Goal: Transaction & Acquisition: Purchase product/service

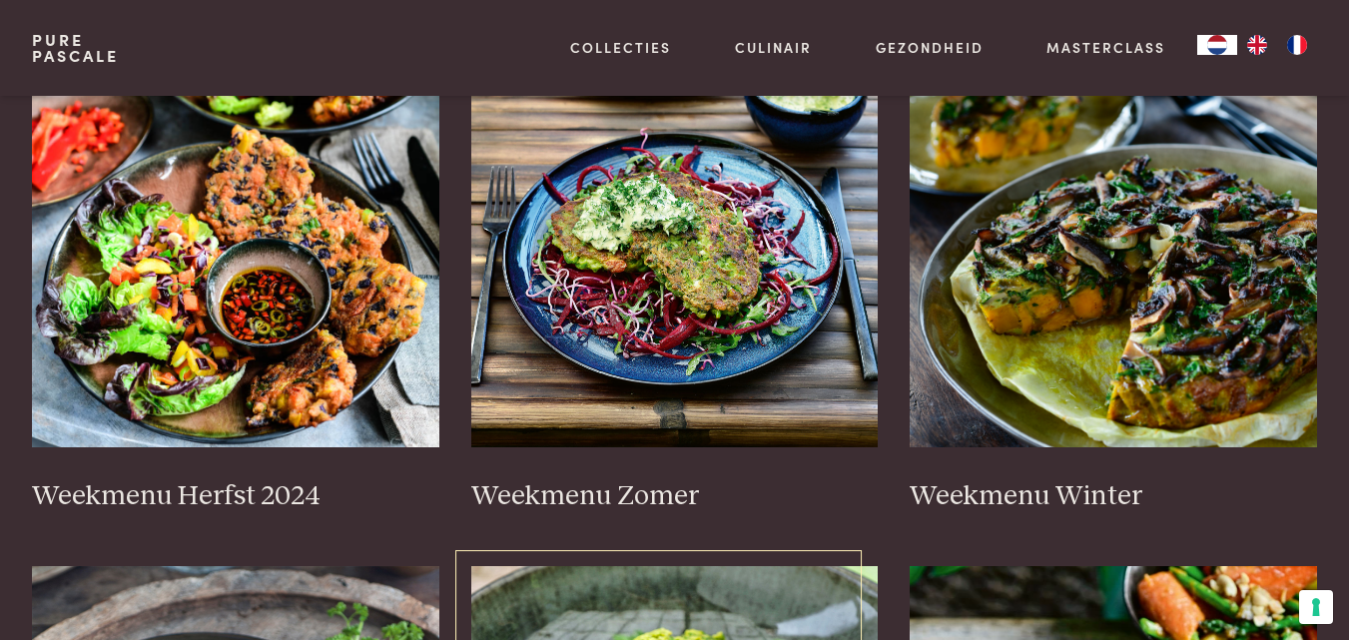
scroll to position [499, 0]
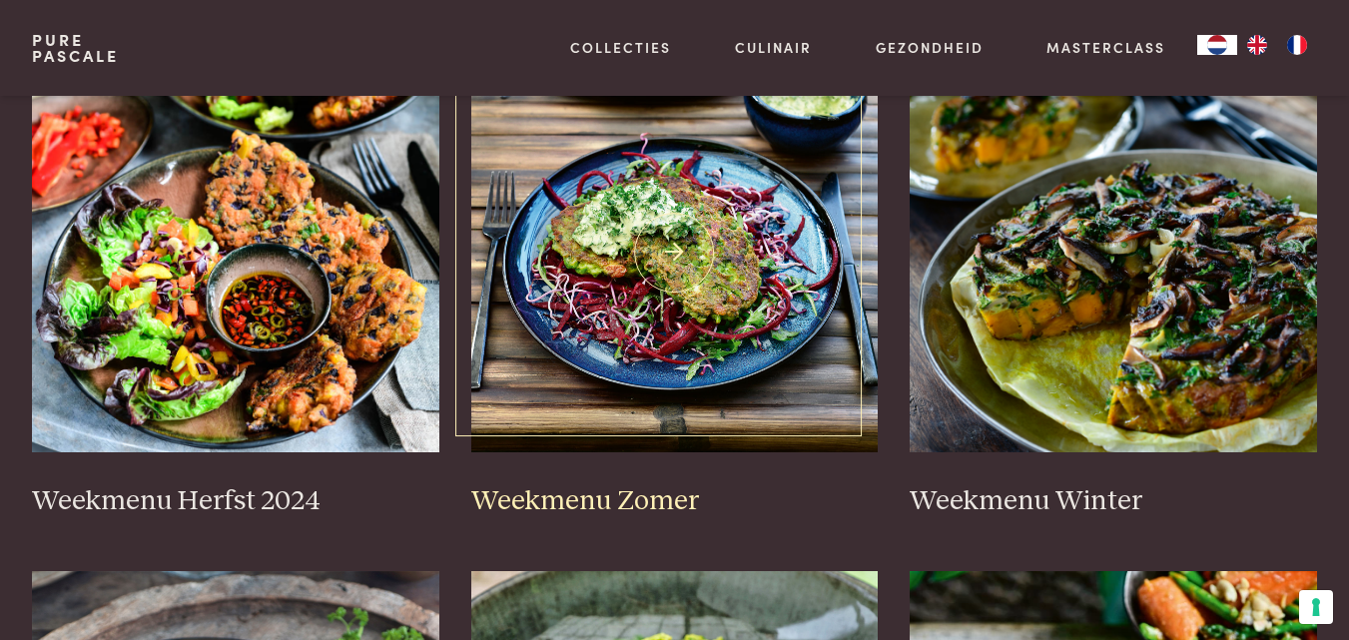
click at [634, 318] on img at bounding box center [675, 253] width 408 height 400
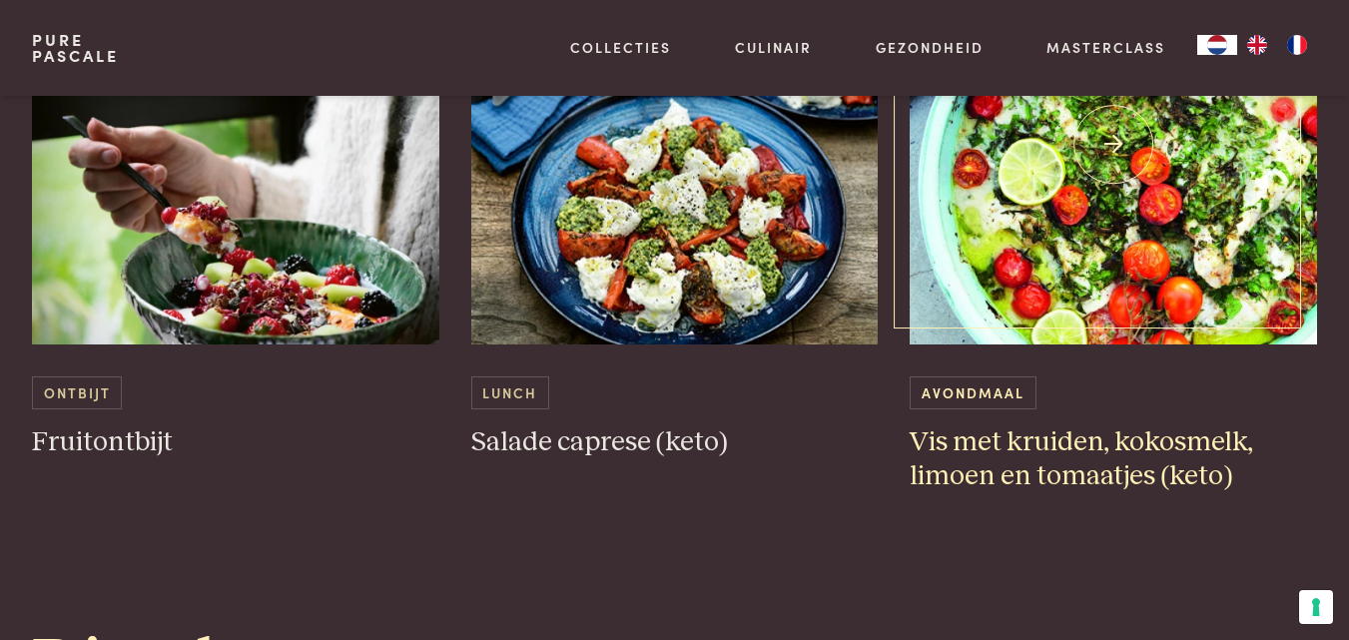
scroll to position [1398, 0]
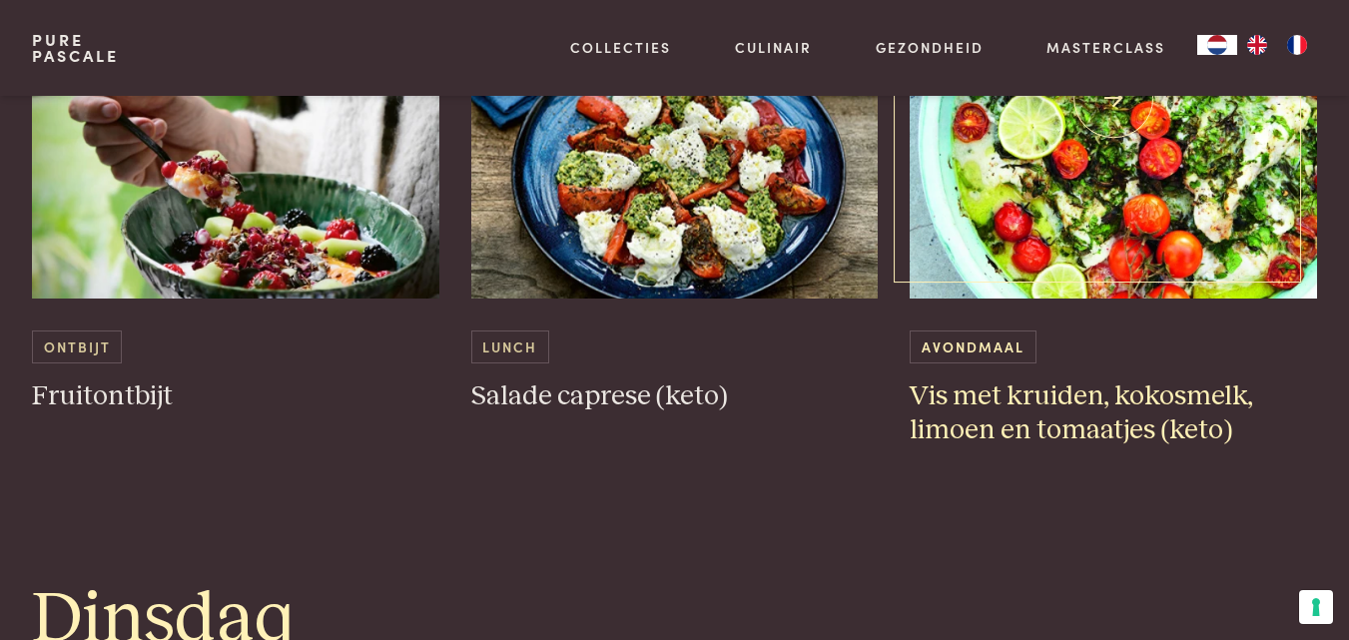
click at [1029, 249] on img at bounding box center [1114, 99] width 408 height 400
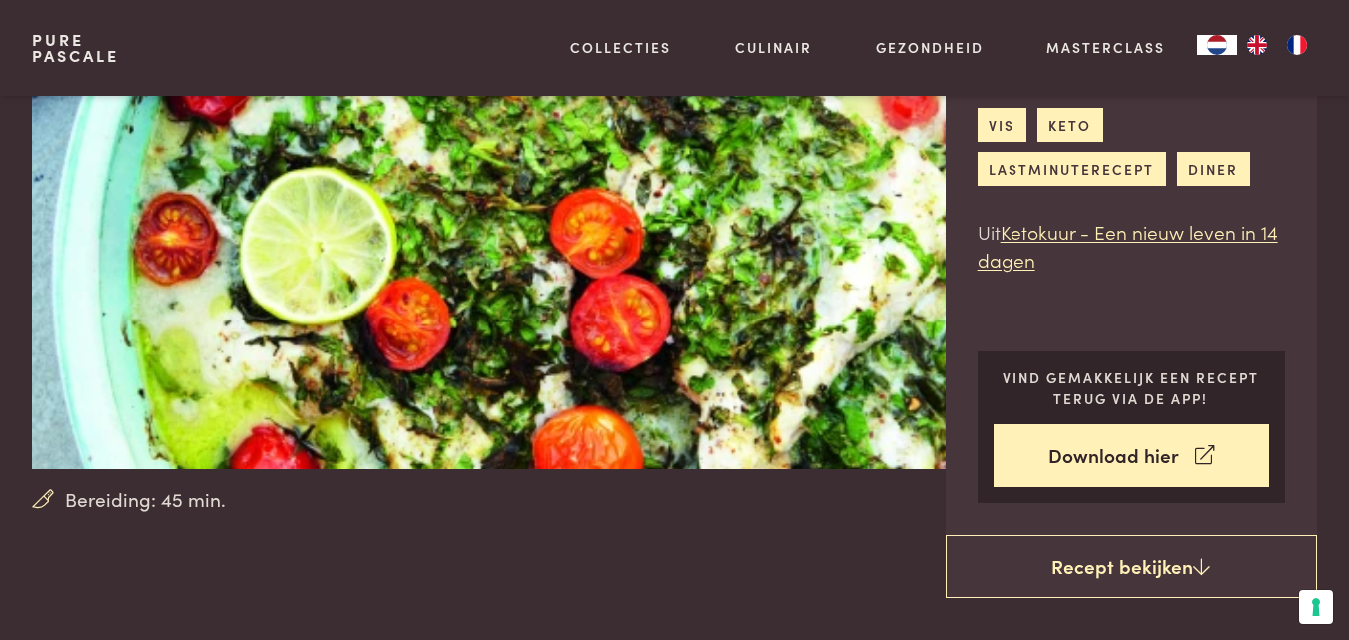
scroll to position [100, 0]
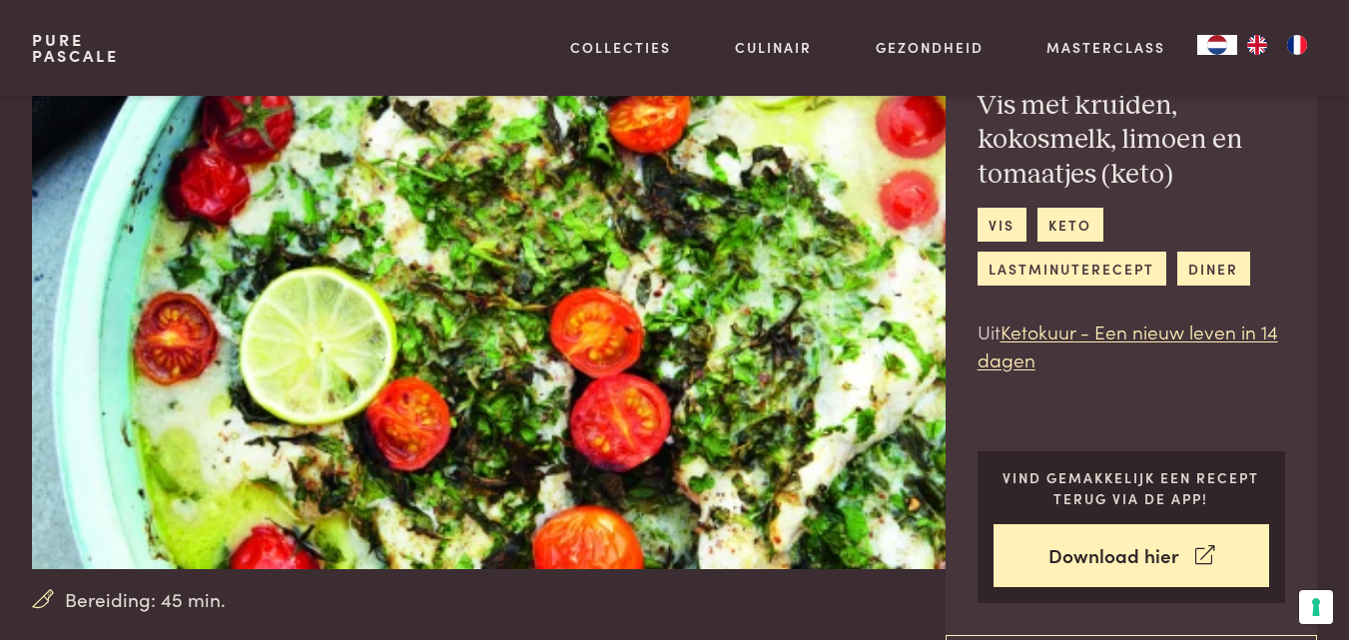
click at [684, 376] on img at bounding box center [510, 282] width 956 height 573
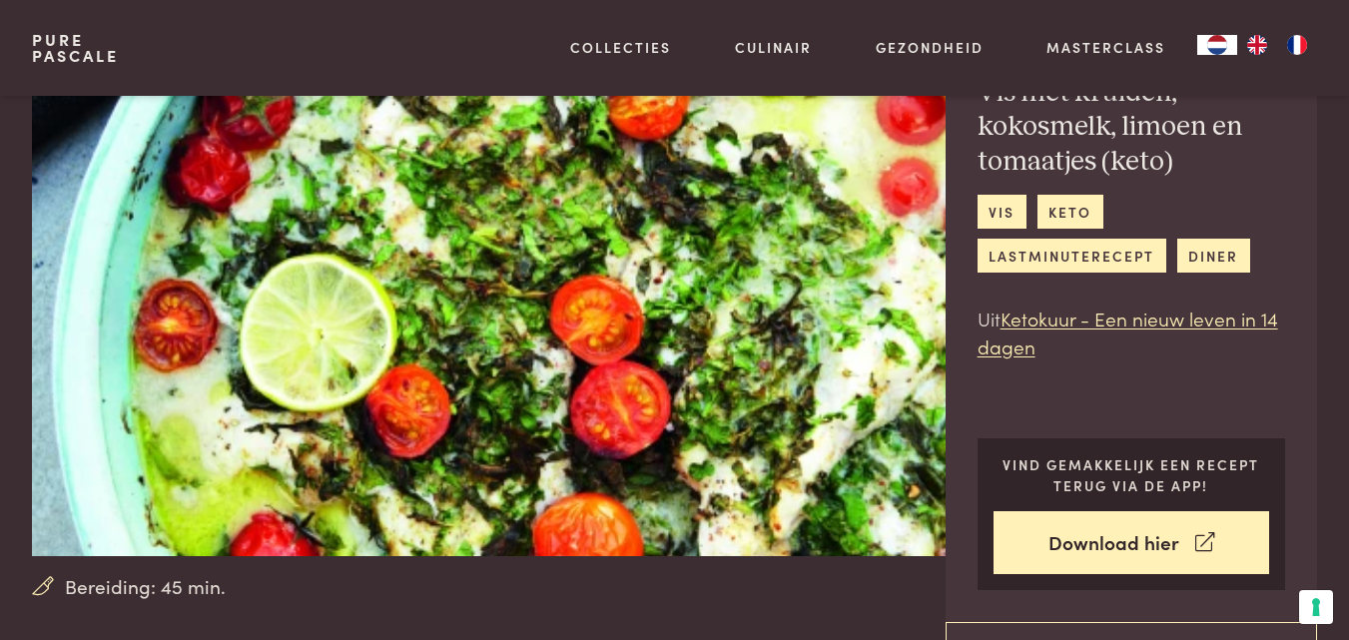
scroll to position [200, 0]
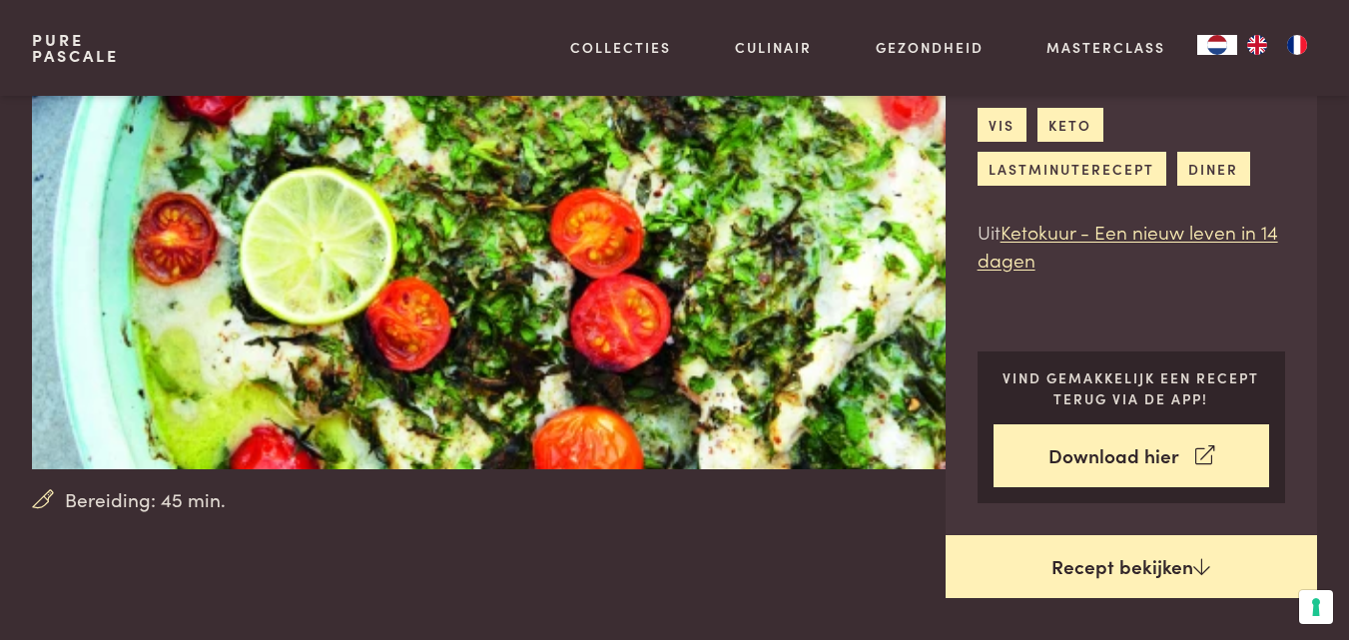
click at [1142, 561] on link "Recept bekijken" at bounding box center [1132, 567] width 372 height 64
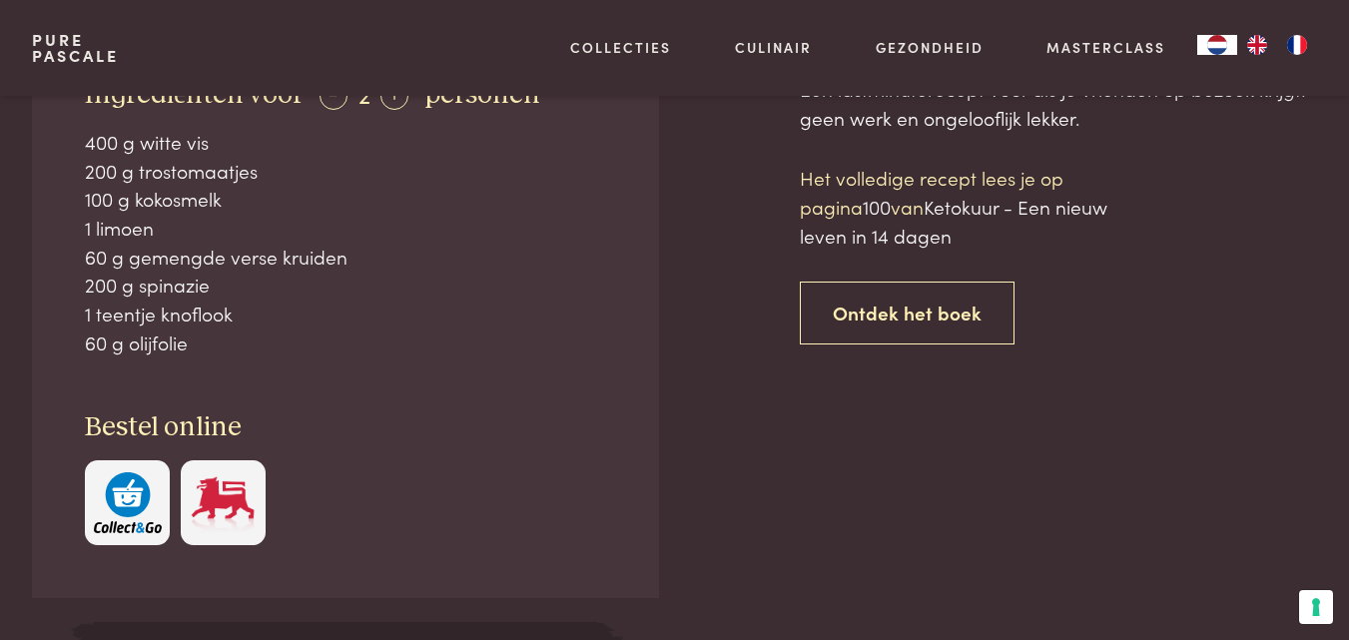
scroll to position [903, 0]
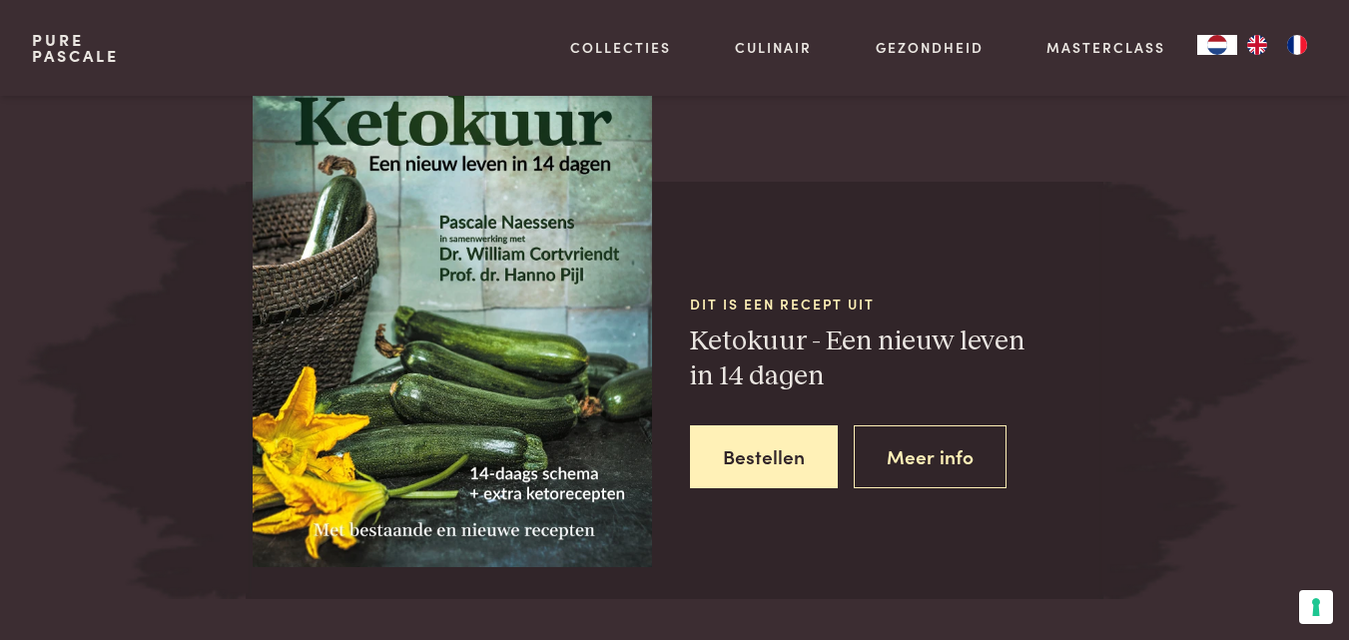
scroll to position [1902, 0]
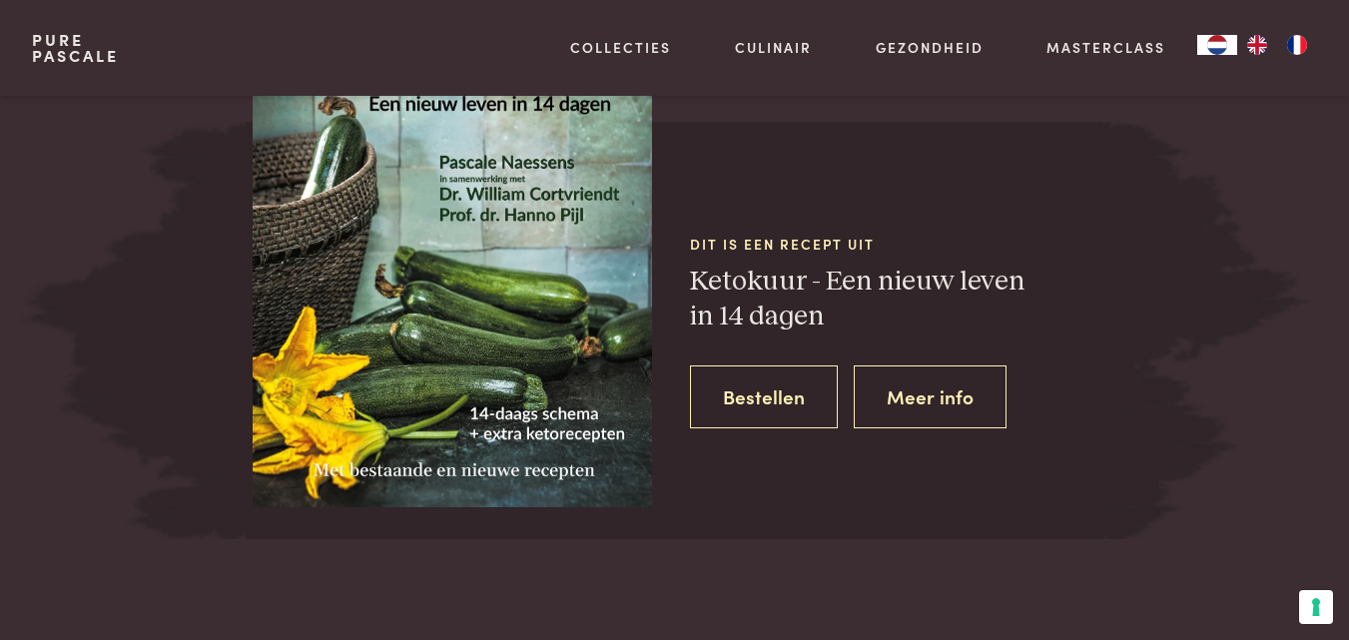
click at [780, 407] on link "Bestellen" at bounding box center [764, 397] width 148 height 63
